Goal: Find specific page/section: Find specific page/section

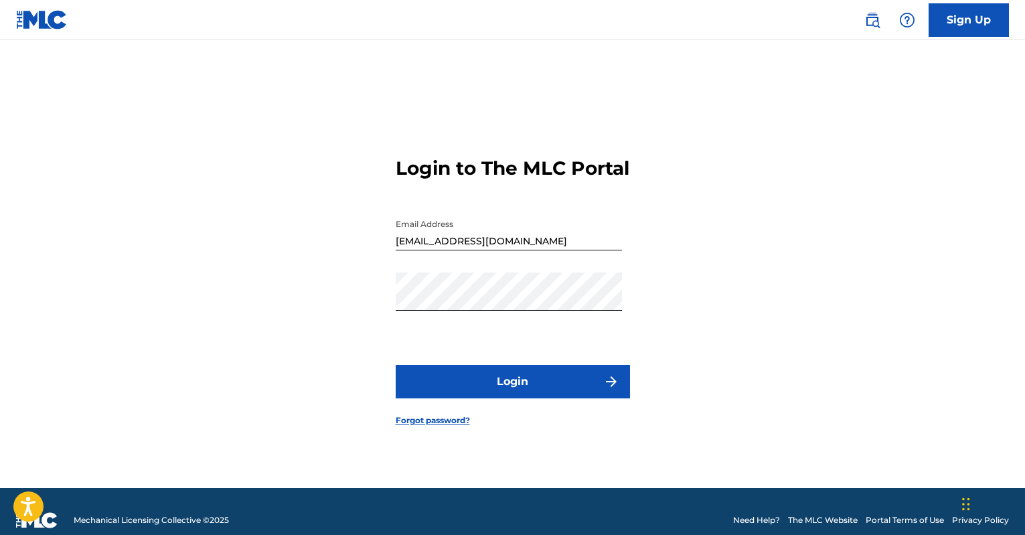
click at [537, 392] on button "Login" at bounding box center [513, 381] width 234 height 33
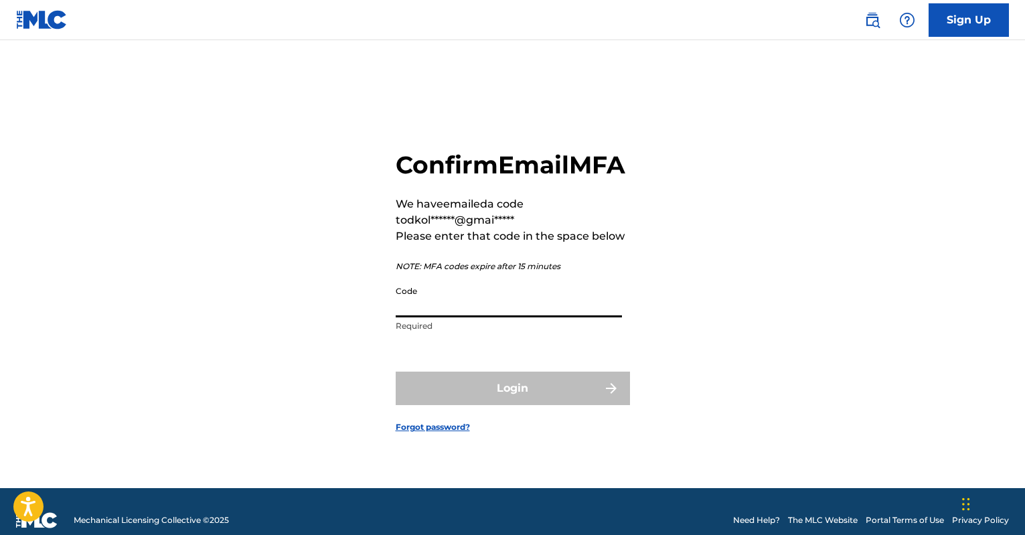
click at [496, 317] on input "Code" at bounding box center [509, 298] width 226 height 38
click at [504, 302] on input "Code" at bounding box center [509, 298] width 226 height 38
paste input "021836"
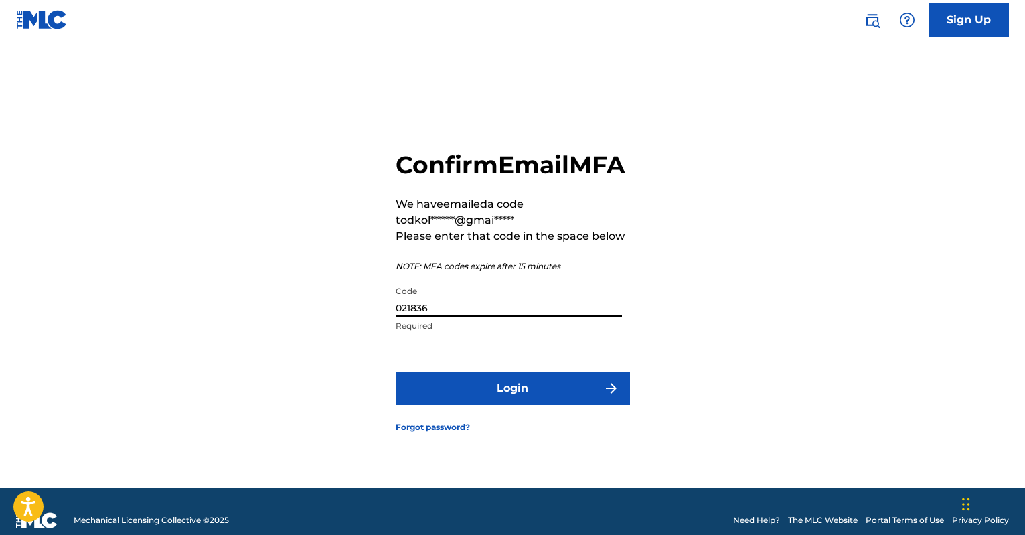
type input "021836"
click at [550, 401] on button "Login" at bounding box center [513, 388] width 234 height 33
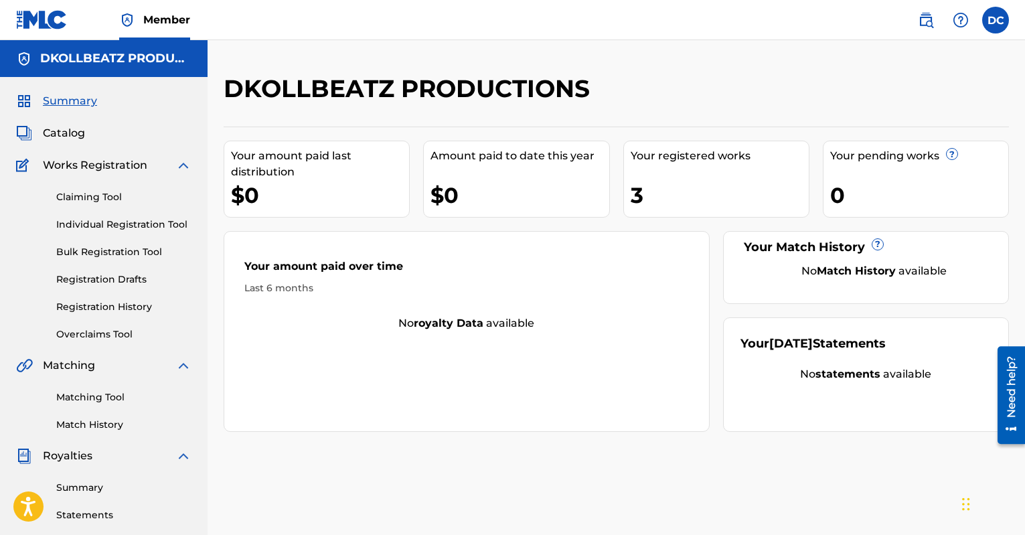
click at [737, 162] on div "Your registered works" at bounding box center [720, 156] width 178 height 16
click at [66, 103] on span "Summary" at bounding box center [70, 101] width 54 height 16
click at [77, 131] on span "Catalog" at bounding box center [64, 133] width 42 height 16
